Goal: Find specific page/section: Find specific page/section

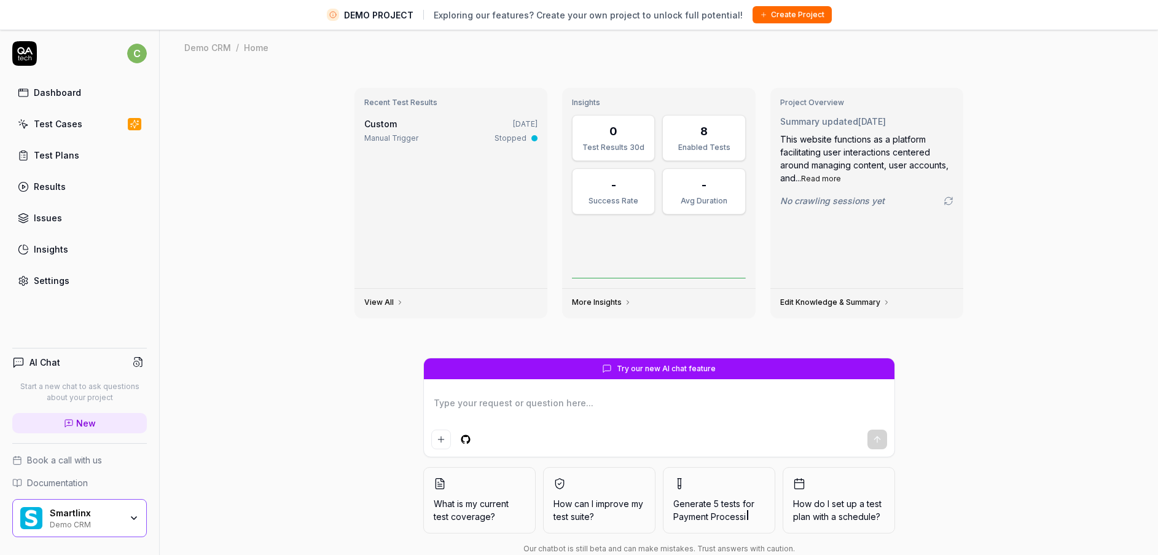
click at [83, 511] on div "Smartlinx" at bounding box center [85, 512] width 71 height 11
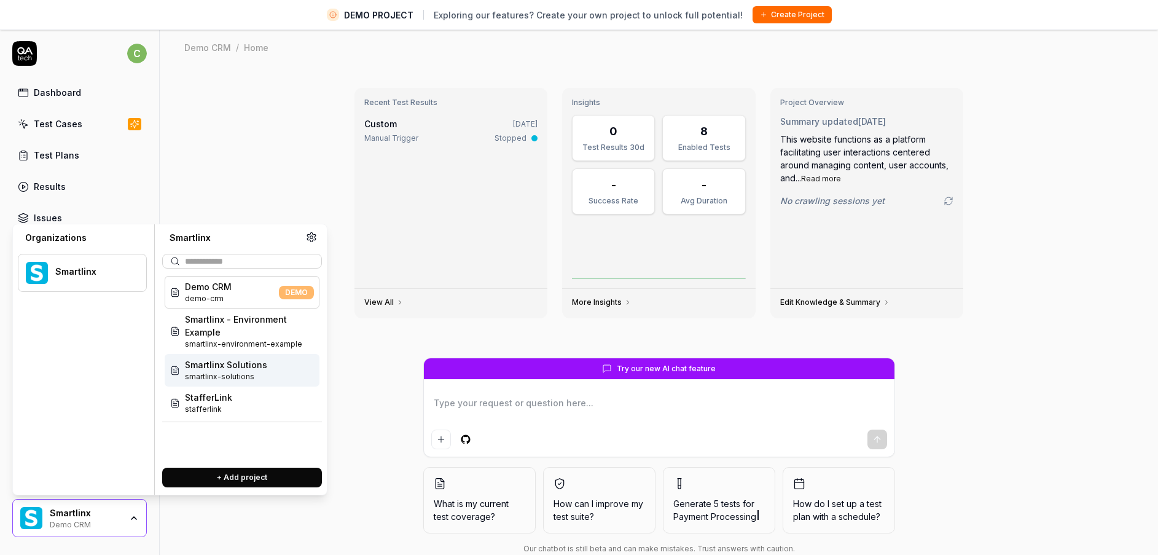
click at [243, 378] on span "smartlinx-solutions" at bounding box center [226, 376] width 82 height 11
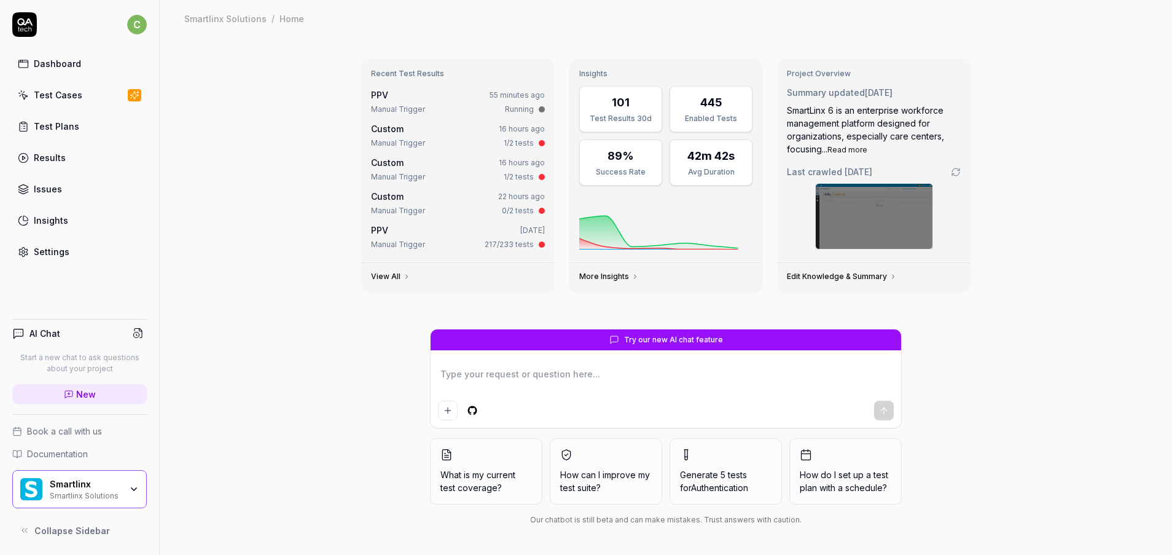
type textarea "*"
click at [92, 96] on link "Test Cases" at bounding box center [79, 95] width 135 height 24
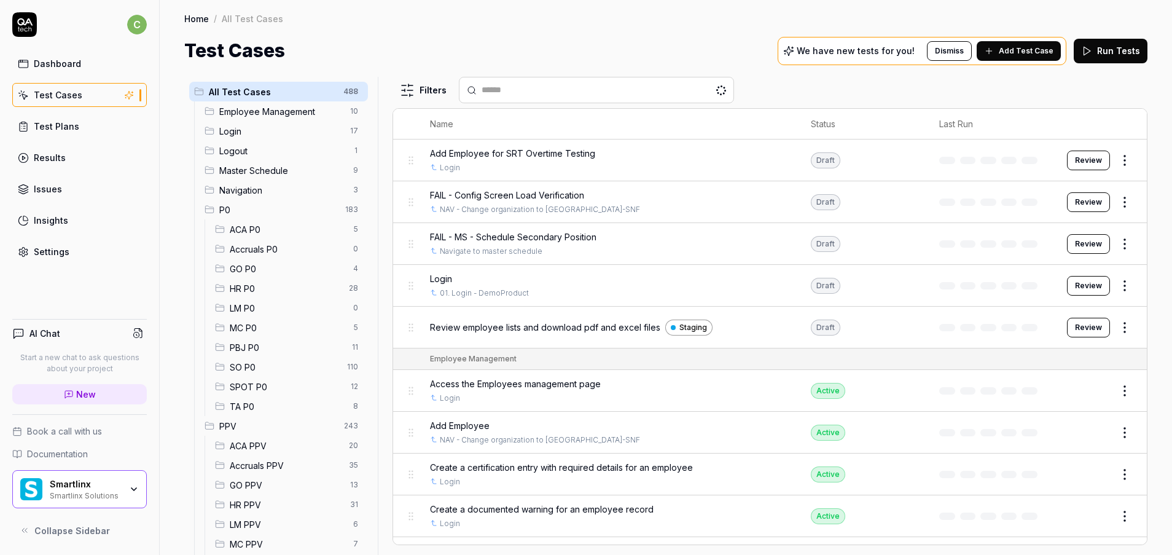
click at [257, 486] on span "GO PPV" at bounding box center [286, 485] width 113 height 13
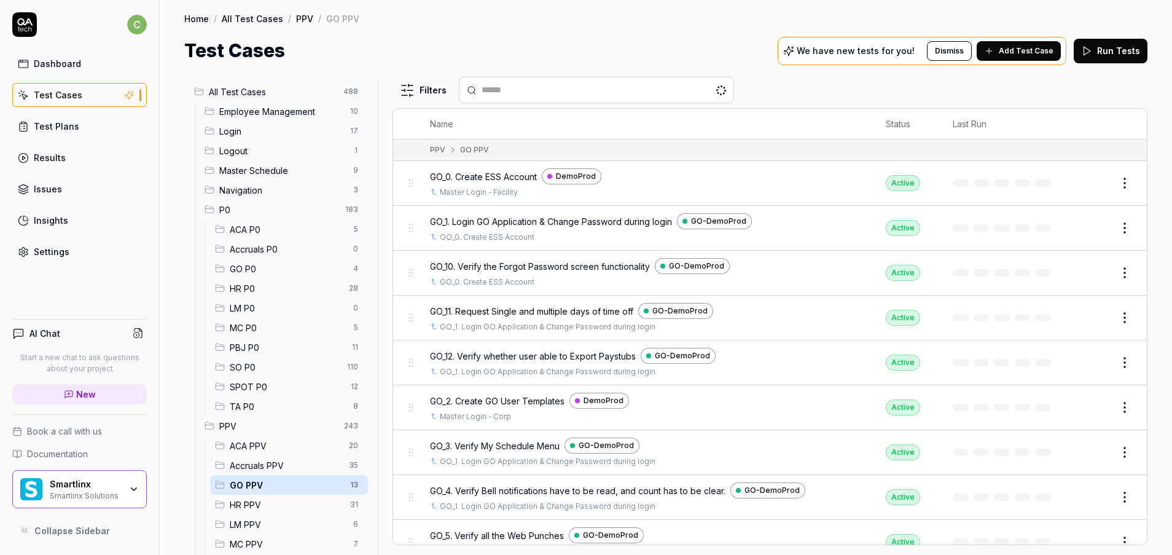
click at [270, 528] on span "LM PPV" at bounding box center [288, 524] width 116 height 13
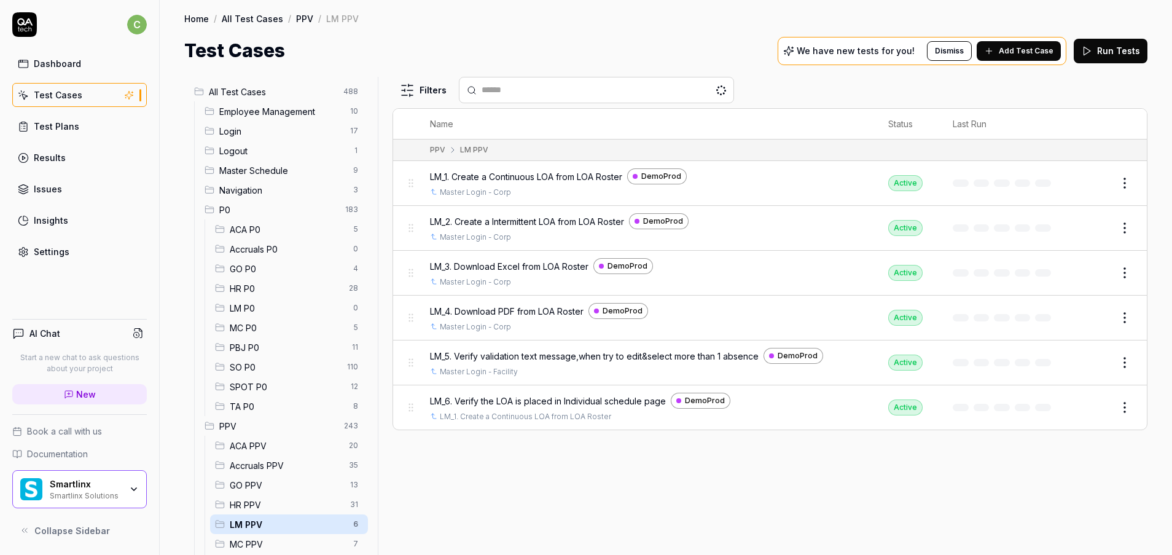
click at [270, 537] on span "MC PPV" at bounding box center [288, 543] width 116 height 13
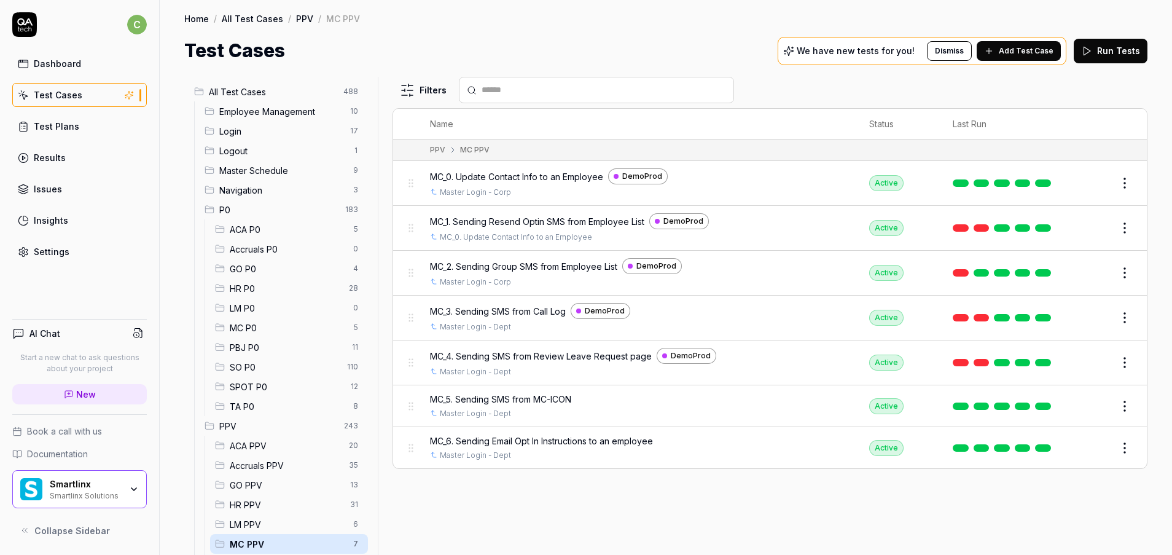
click at [273, 521] on span "LM PPV" at bounding box center [288, 524] width 116 height 13
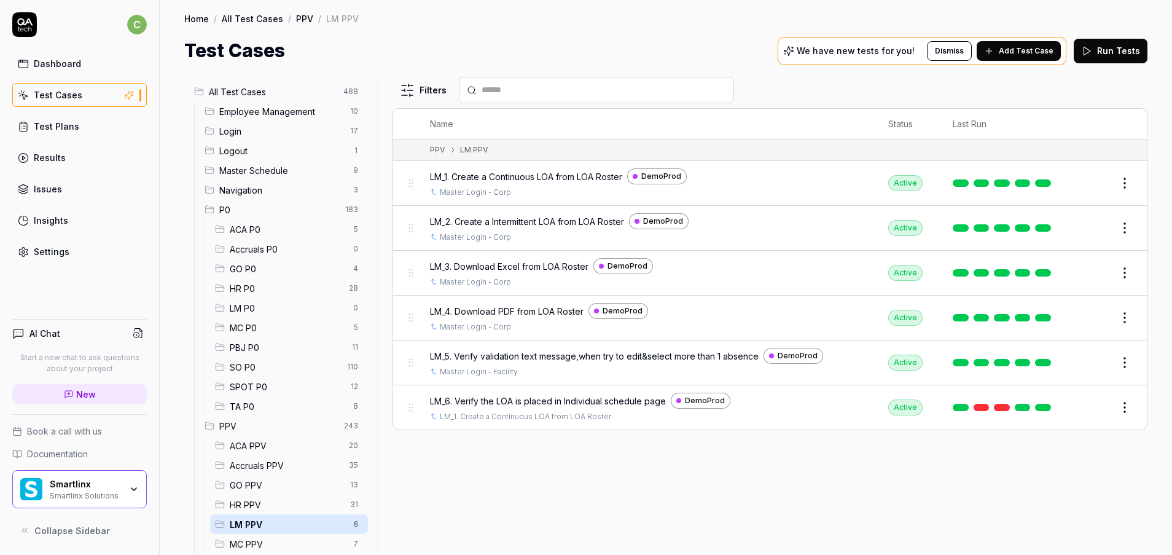
click at [272, 494] on div "GO PPV 13" at bounding box center [289, 485] width 158 height 20
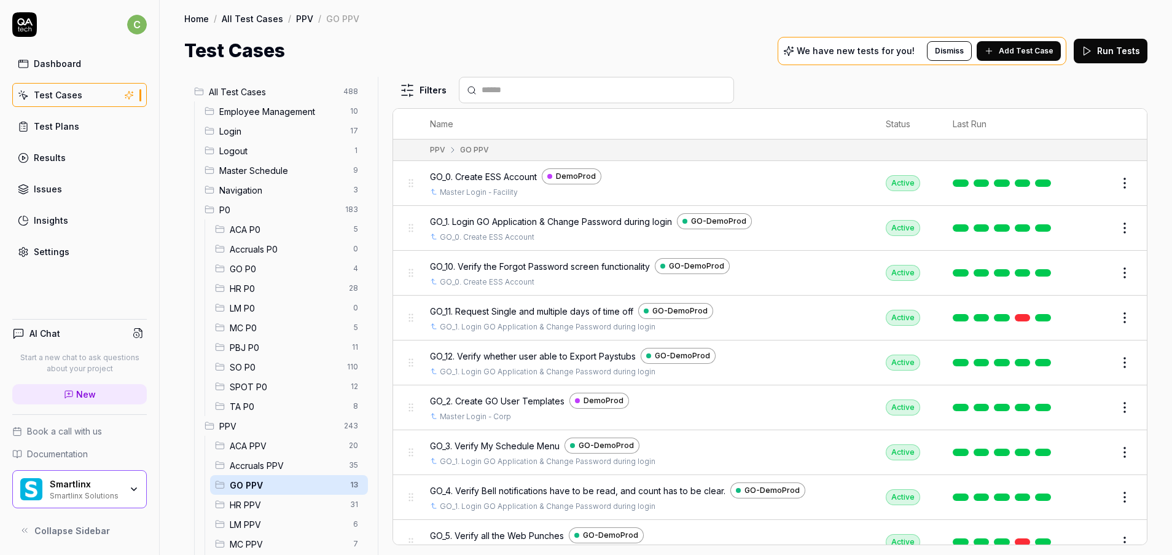
click at [277, 486] on span "GO PPV" at bounding box center [286, 485] width 113 height 13
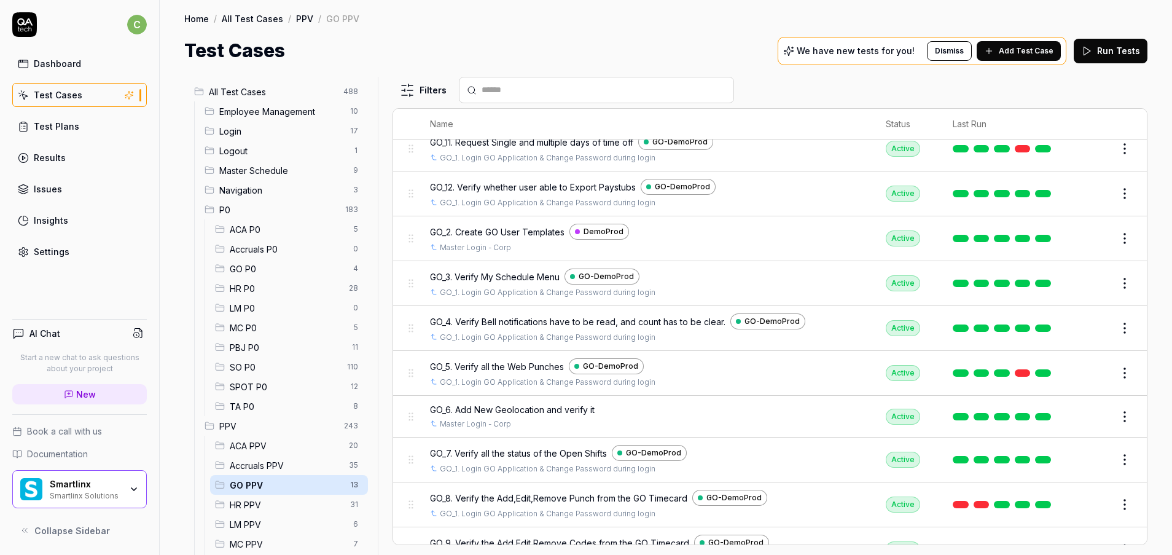
scroll to position [196, 0]
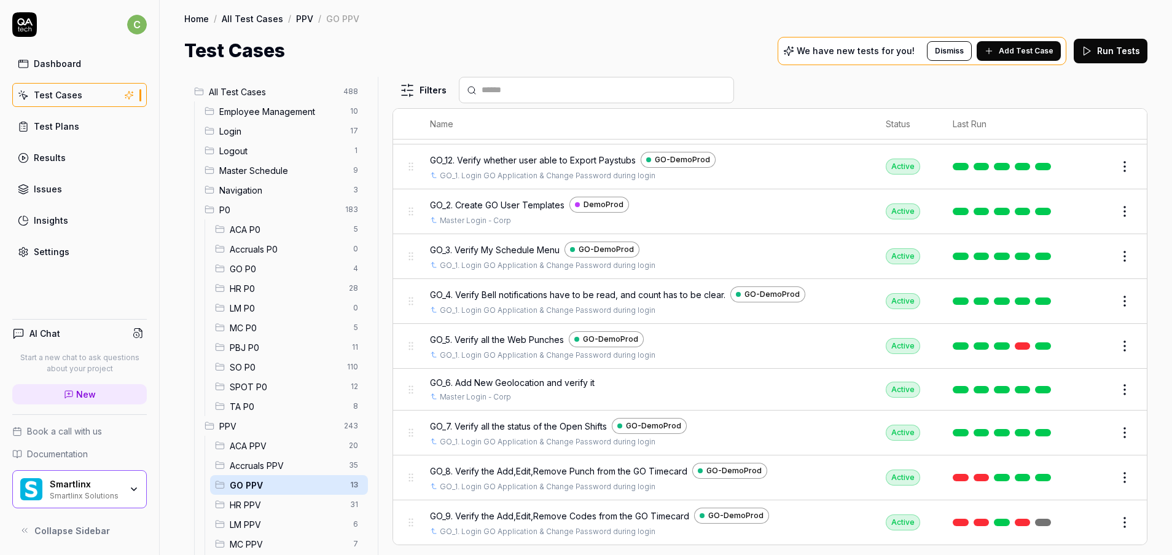
click at [271, 540] on span "MC PPV" at bounding box center [288, 543] width 116 height 13
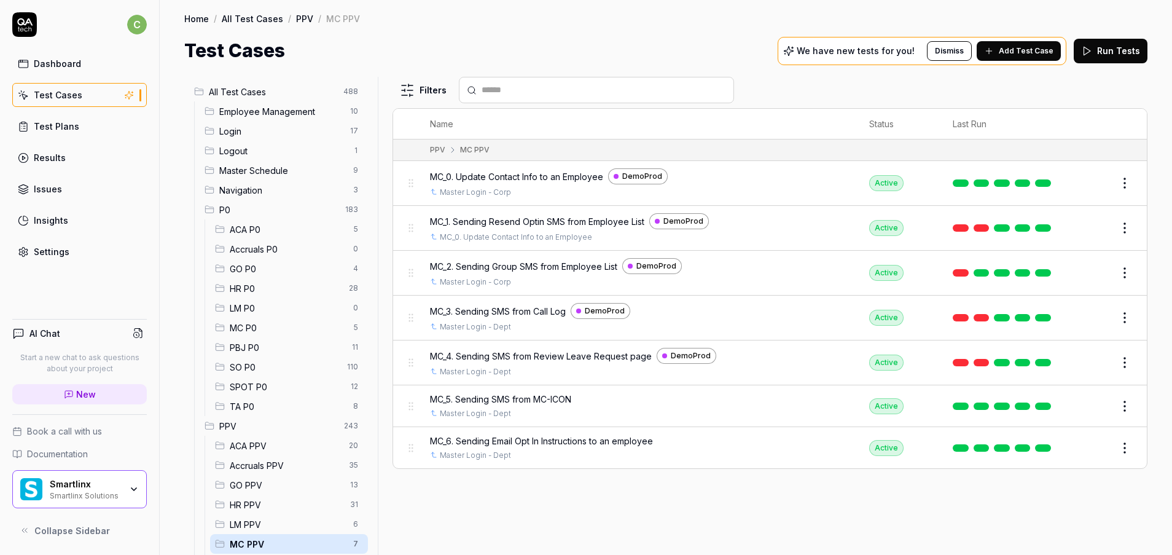
scroll to position [0, 0]
click at [279, 528] on span "LM PPV" at bounding box center [288, 524] width 116 height 13
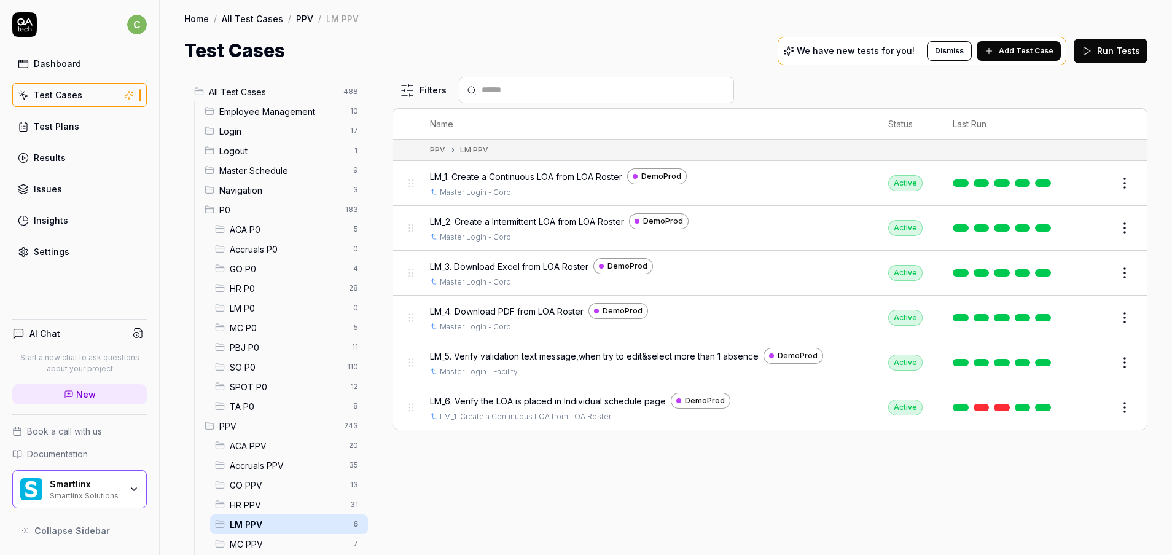
click at [264, 483] on span "GO PPV" at bounding box center [286, 485] width 113 height 13
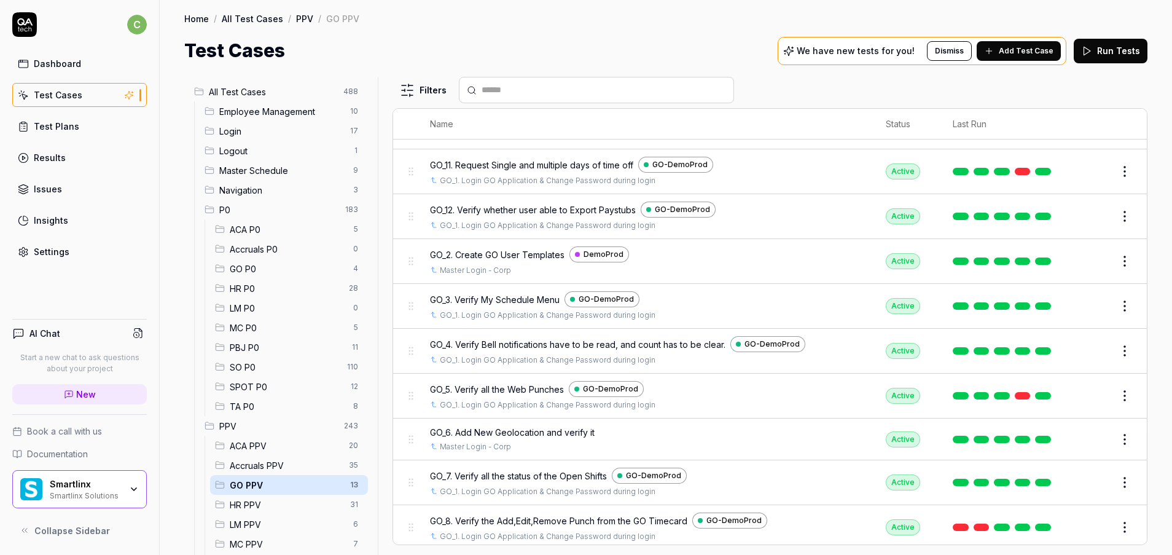
scroll to position [196, 0]
